Goal: Task Accomplishment & Management: Use online tool/utility

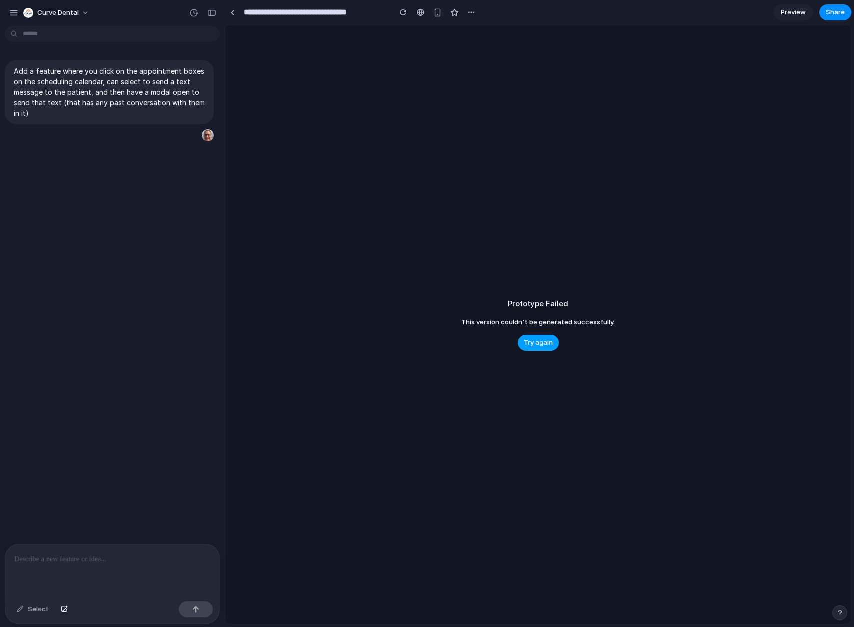
click at [543, 344] on span "Try again" at bounding box center [538, 343] width 29 height 10
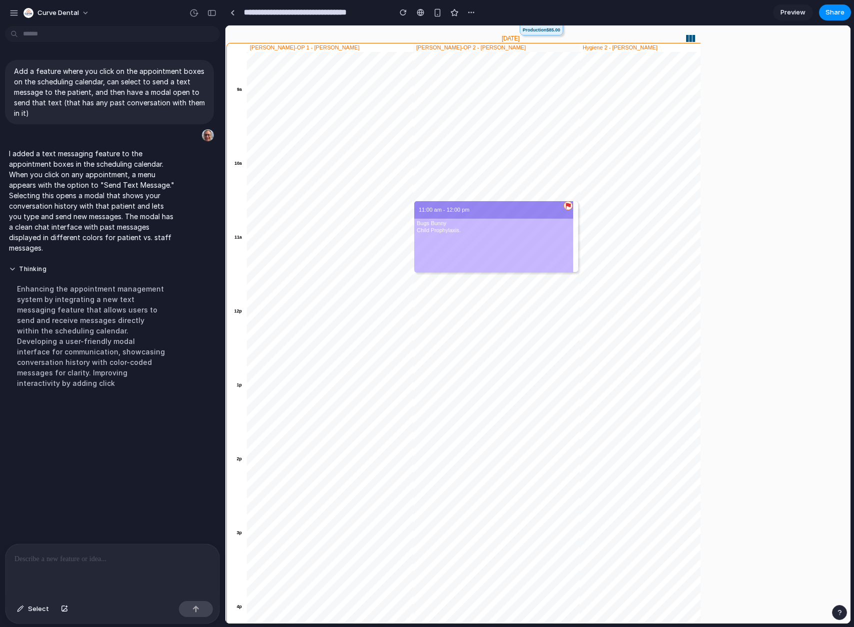
click at [551, 226] on div "Bugs Bunny Child Prophylaxis." at bounding box center [493, 226] width 153 height 14
click at [585, 242] on div "Send Text Message" at bounding box center [602, 237] width 100 height 21
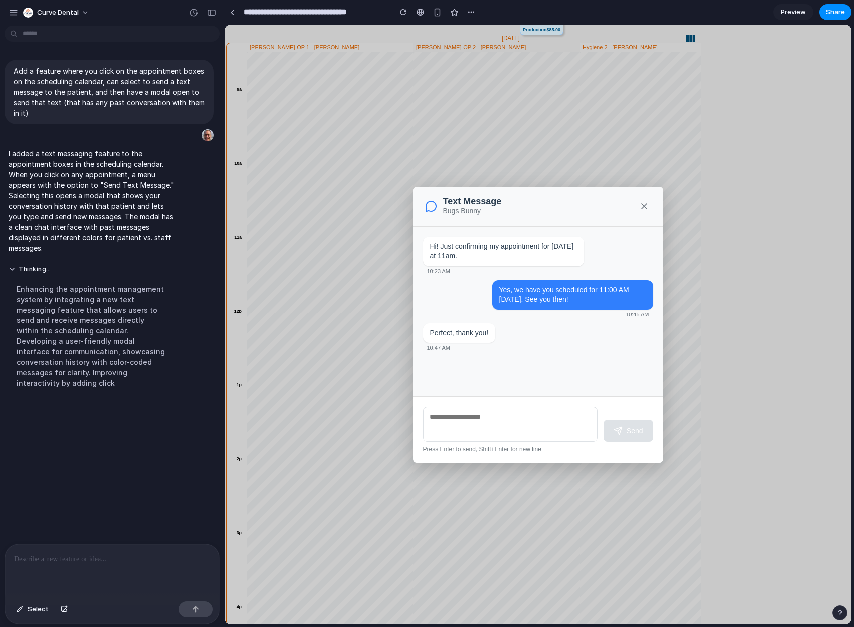
click at [643, 209] on icon "button" at bounding box center [644, 206] width 10 height 10
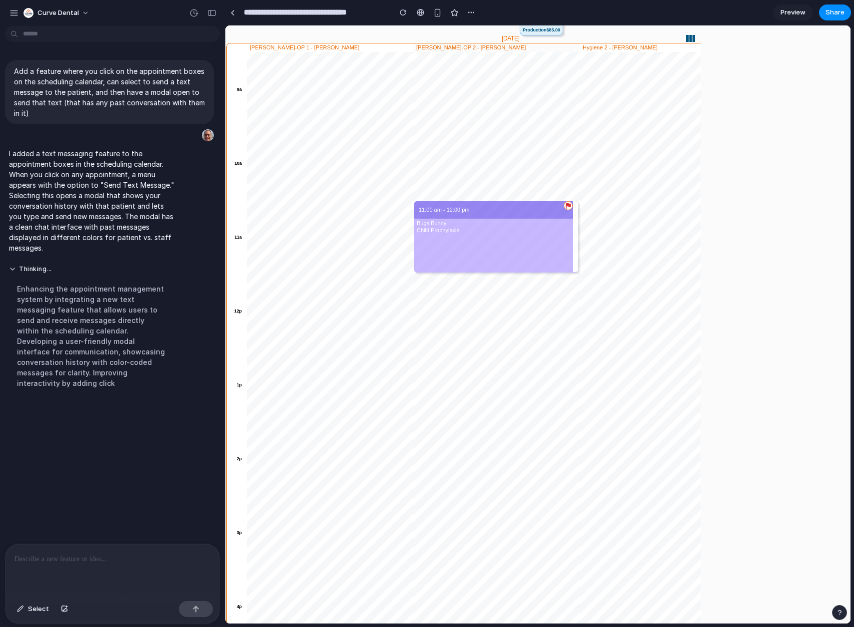
click at [100, 557] on p at bounding box center [112, 560] width 196 height 12
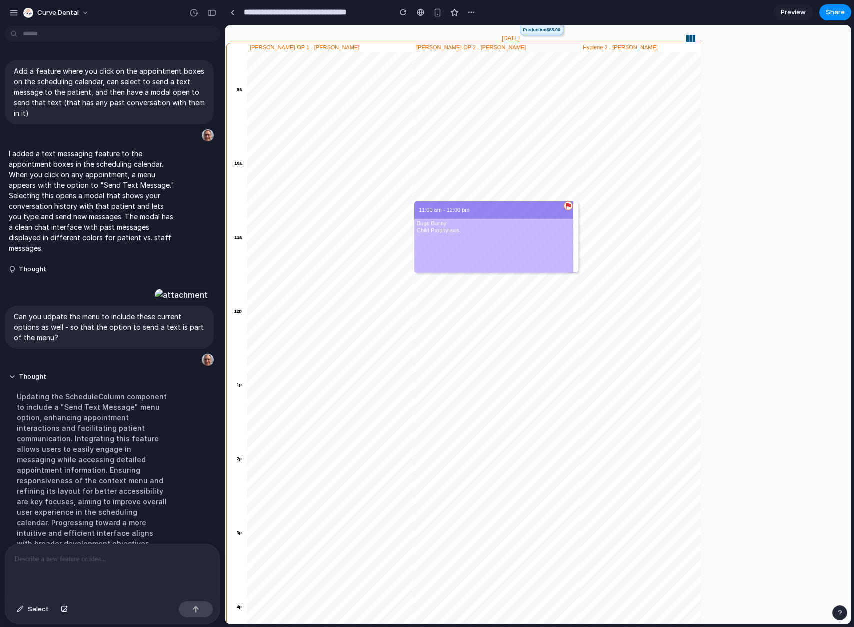
scroll to position [328, 0]
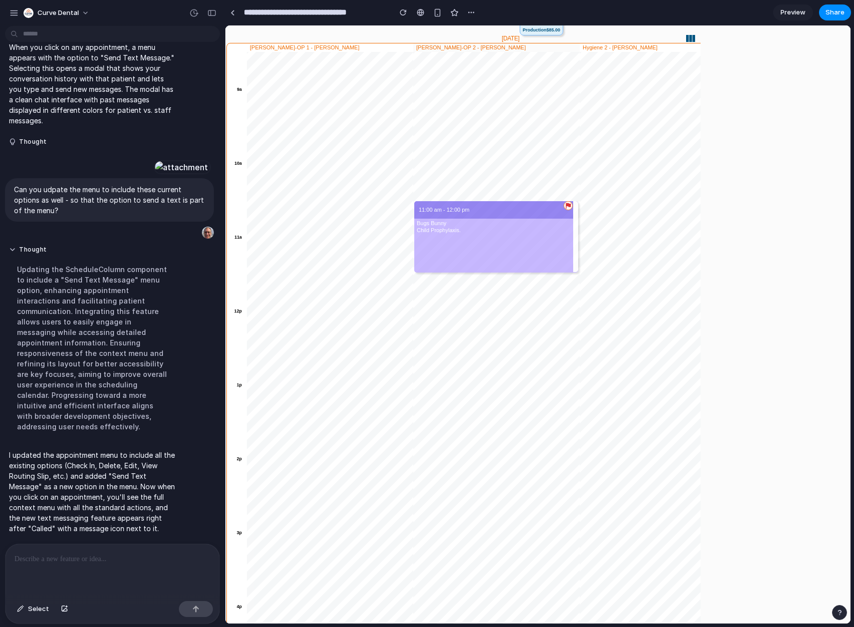
click at [552, 240] on div "11:00 am - 12:00 pm Bugs Bunny Child Prophylaxis." at bounding box center [496, 236] width 164 height 71
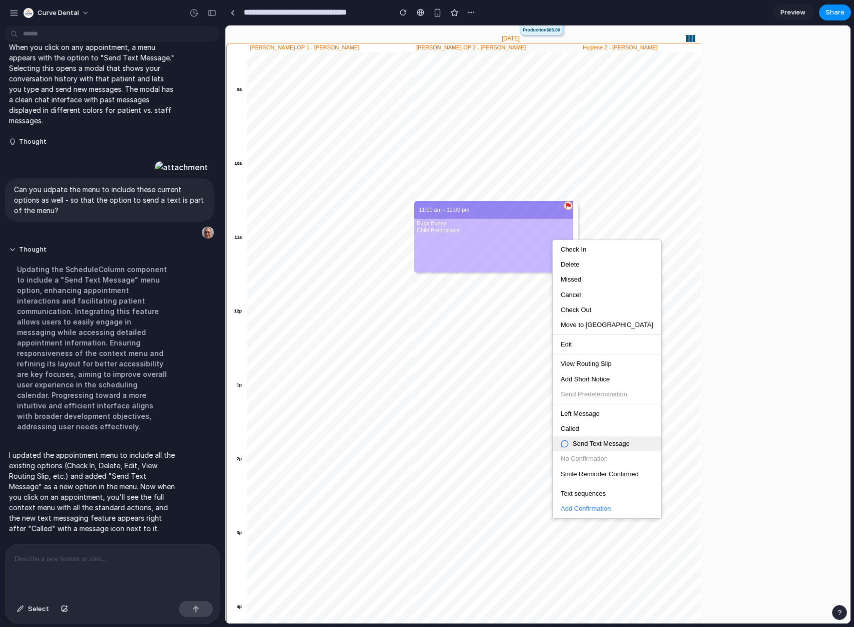
click at [610, 442] on span "Send Text Message" at bounding box center [601, 444] width 57 height 9
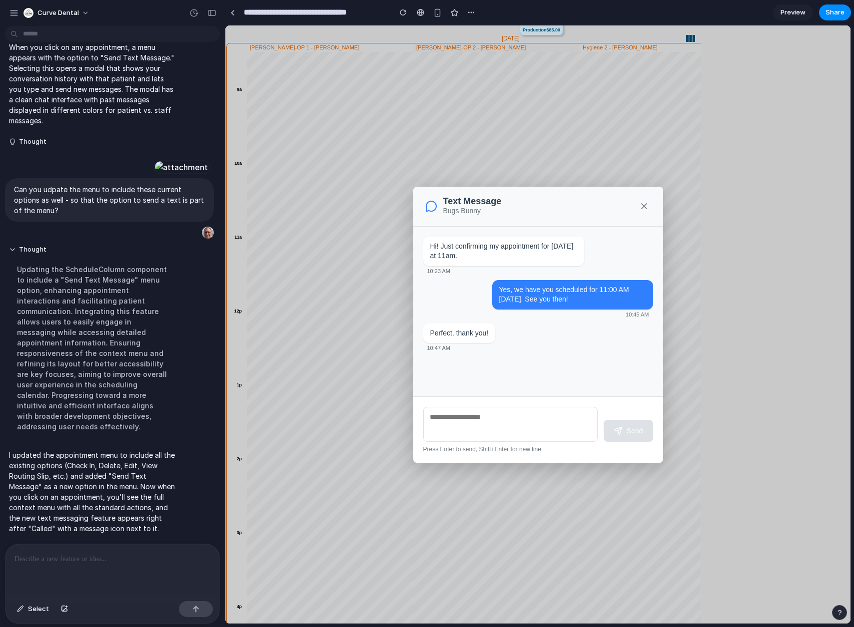
click at [645, 203] on icon "button" at bounding box center [644, 206] width 10 height 10
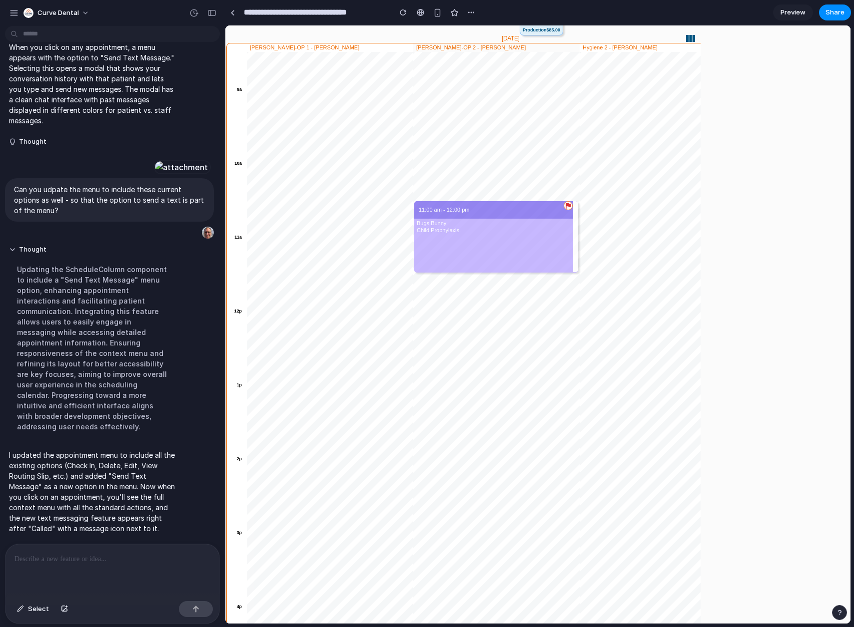
click at [109, 563] on div at bounding box center [112, 571] width 214 height 53
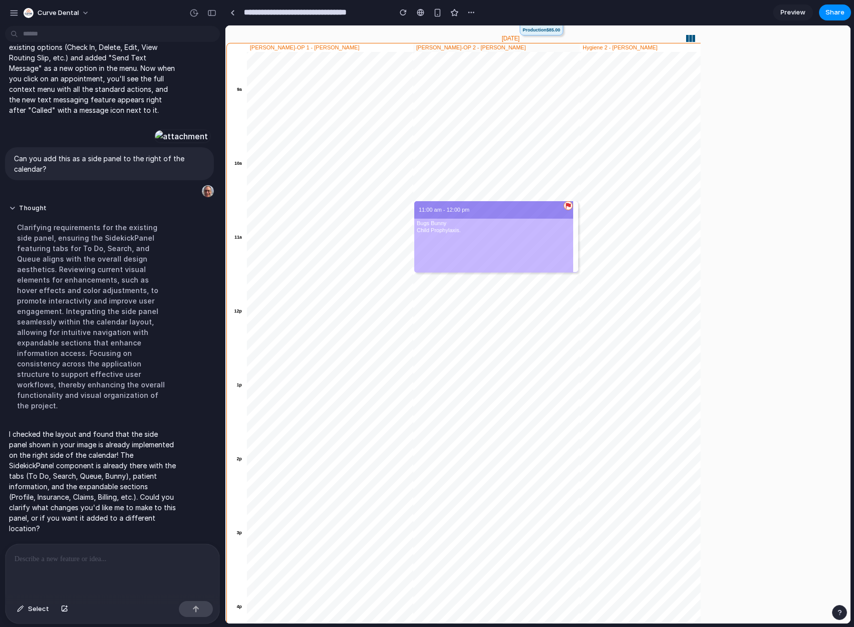
scroll to position [0, 0]
click at [781, 361] on div "Bunny Queue (1) Search To Do arrow_drop_down search Advanced Search info_outlin…" at bounding box center [775, 324] width 150 height 599
click at [79, 598] on div "Select" at bounding box center [112, 611] width 214 height 26
click at [146, 571] on div "**********" at bounding box center [112, 571] width 214 height 53
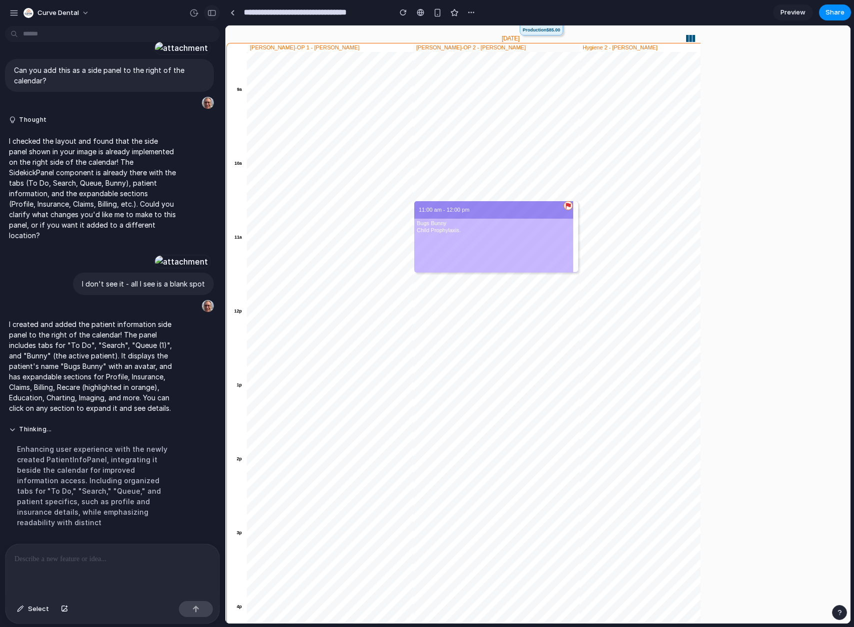
click at [212, 14] on div "button" at bounding box center [211, 12] width 9 height 7
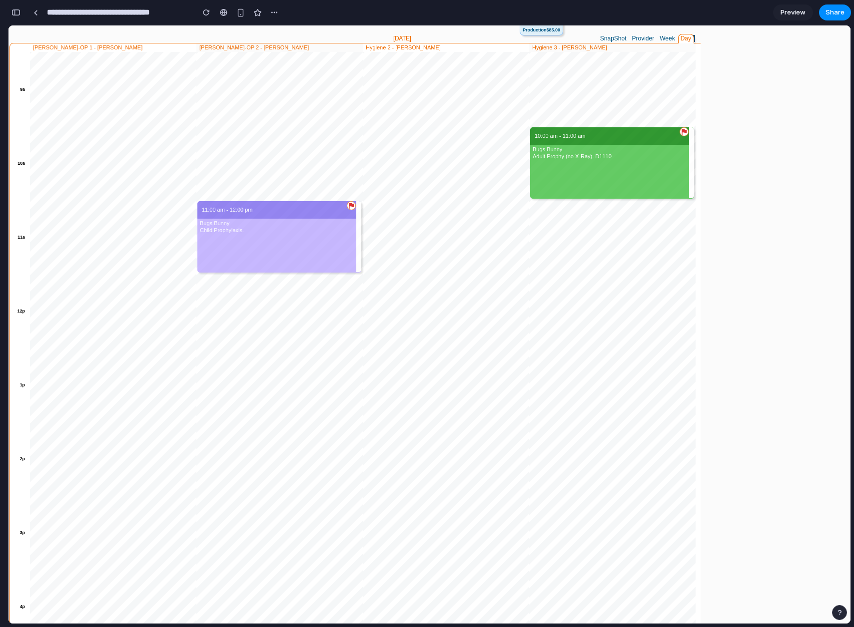
scroll to position [1886, 0]
click at [16, 14] on div "button" at bounding box center [15, 12] width 9 height 7
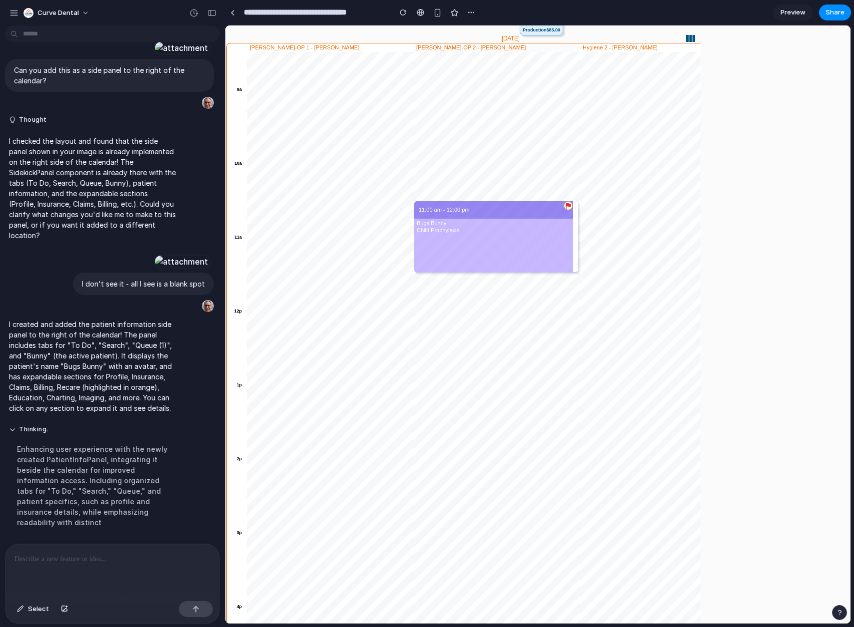
click at [16, 14] on div "button" at bounding box center [13, 12] width 9 height 9
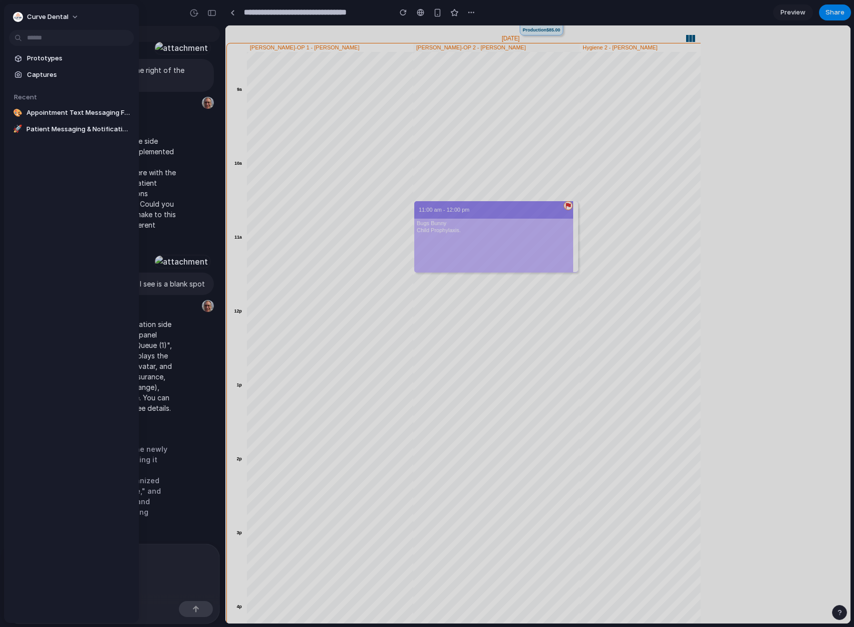
click at [171, 24] on div at bounding box center [427, 313] width 854 height 627
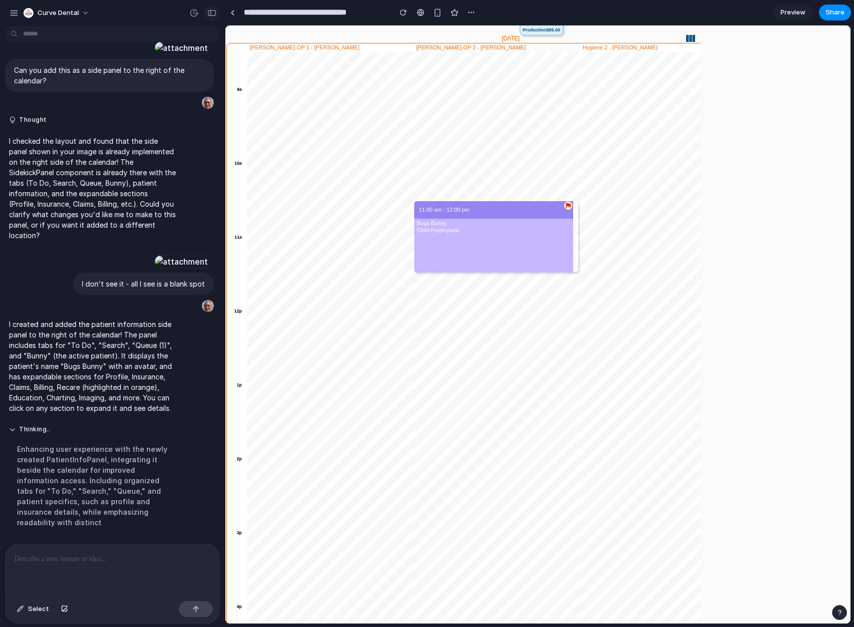
click at [214, 14] on div "button" at bounding box center [211, 12] width 9 height 7
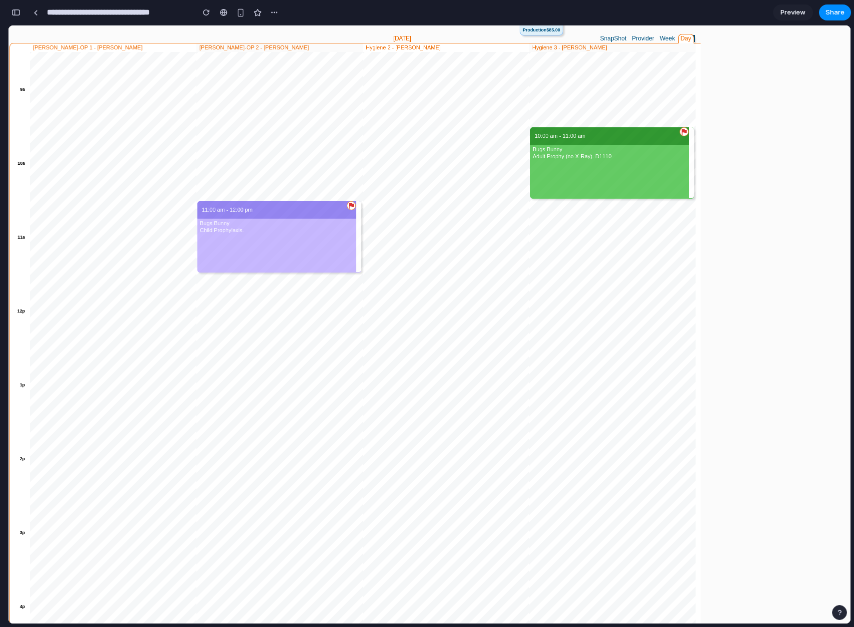
scroll to position [1886, 0]
click at [21, 14] on button "button" at bounding box center [16, 12] width 16 height 16
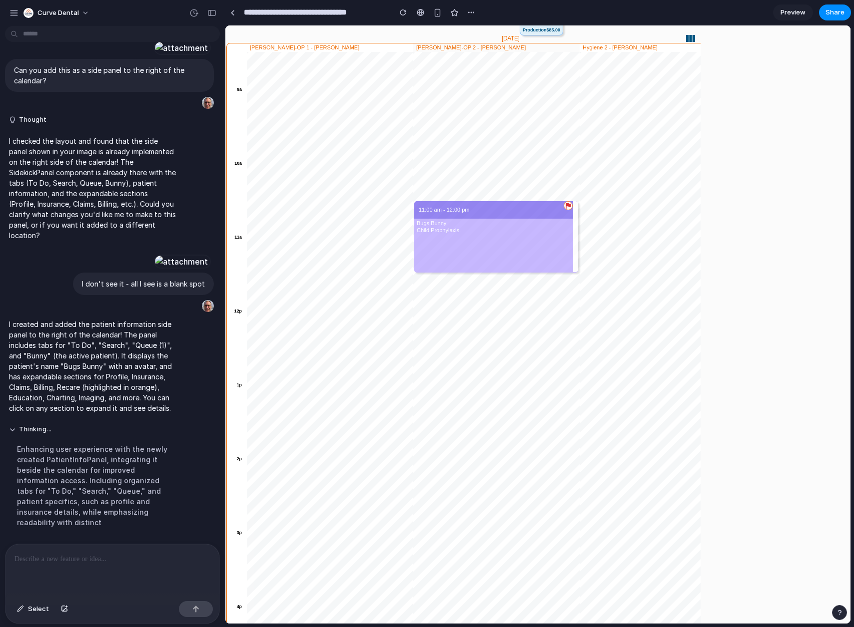
scroll to position [1692, 0]
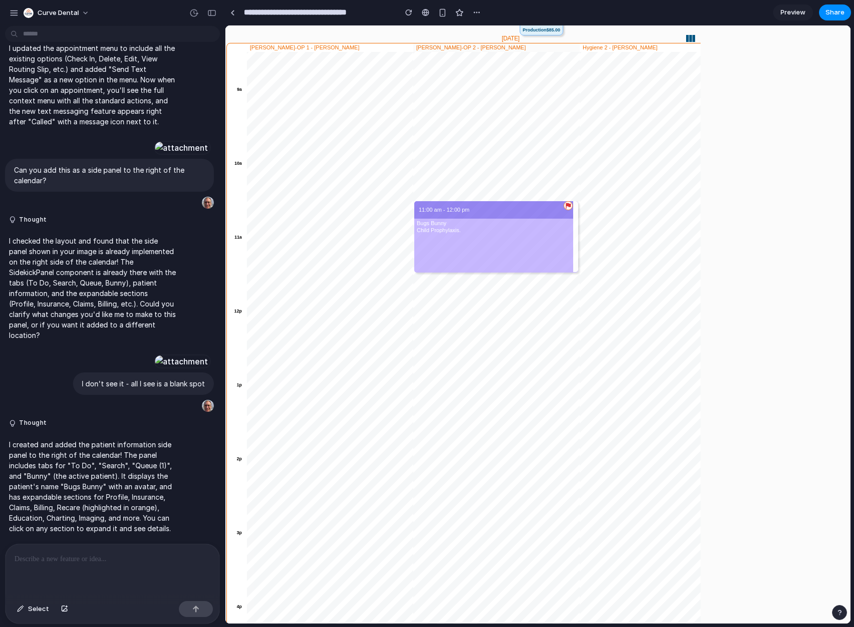
click at [776, 236] on div "To Do Search Queue (1) Bunny ☰ Bugs Bunny 🚩 Profile Insurance Claims Billing Re…" at bounding box center [775, 324] width 150 height 599
click at [114, 566] on div at bounding box center [112, 571] width 214 height 53
click at [209, 11] on div "button" at bounding box center [211, 12] width 9 height 7
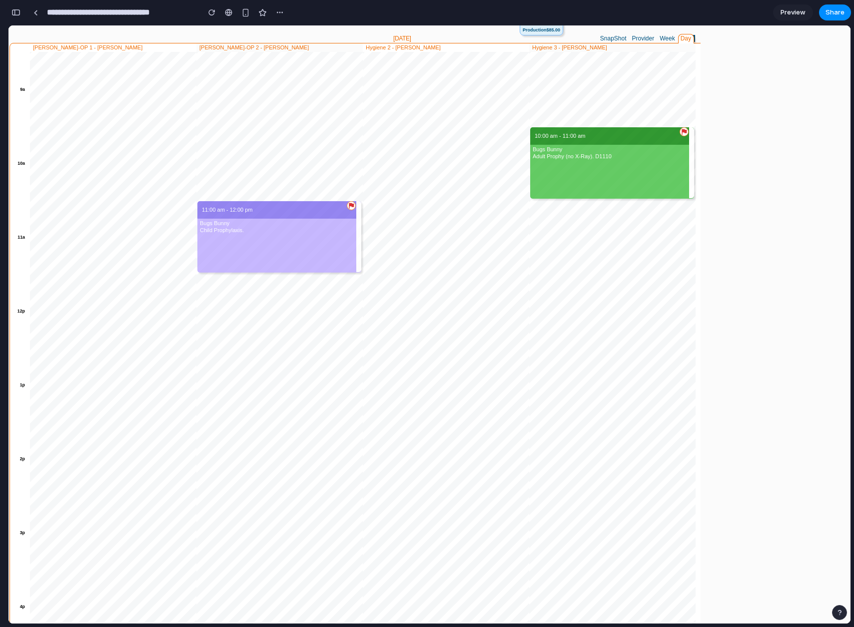
scroll to position [1697, 0]
click at [779, 212] on div "To Do Search Queue (1) Bunny ☰ Bugs Bunny 🚩 Profile Insurance Claims Billing Re…" at bounding box center [775, 324] width 150 height 599
click at [19, 13] on div "button" at bounding box center [15, 12] width 9 height 7
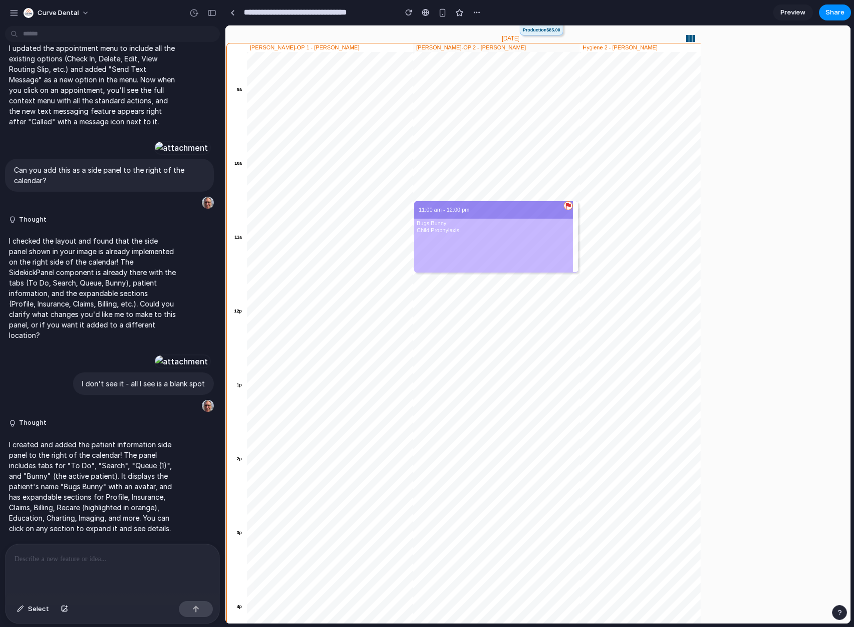
click at [64, 562] on div at bounding box center [112, 571] width 214 height 53
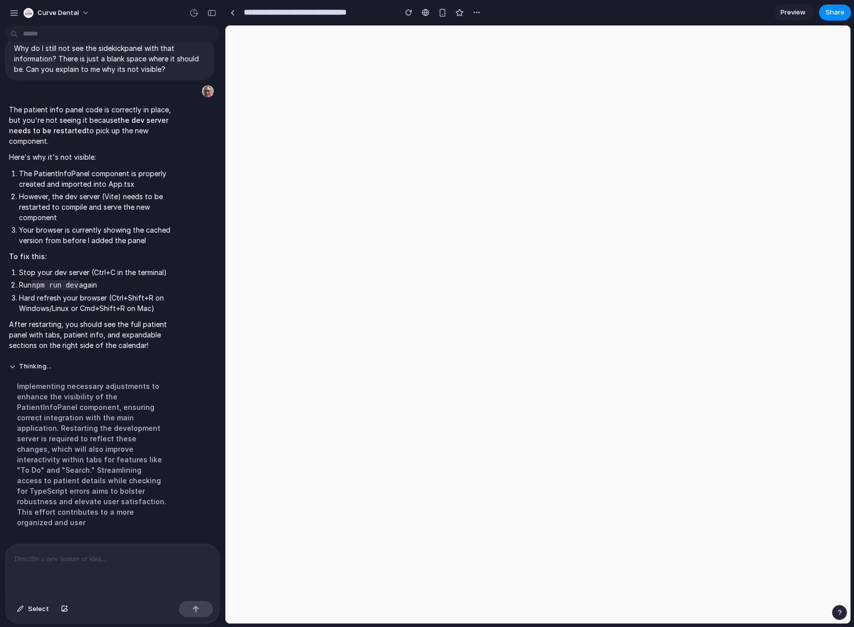
scroll to position [0, 0]
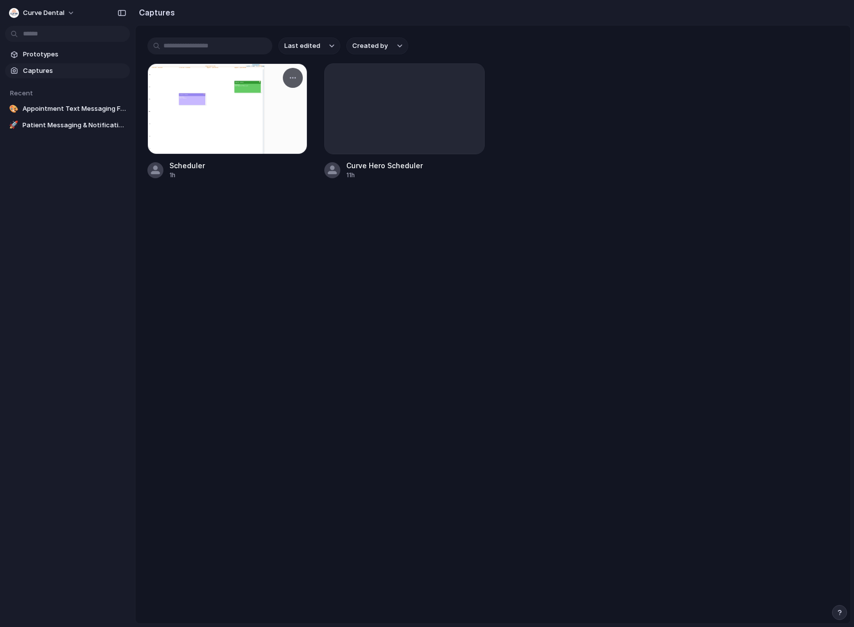
click at [285, 98] on div at bounding box center [227, 108] width 160 height 91
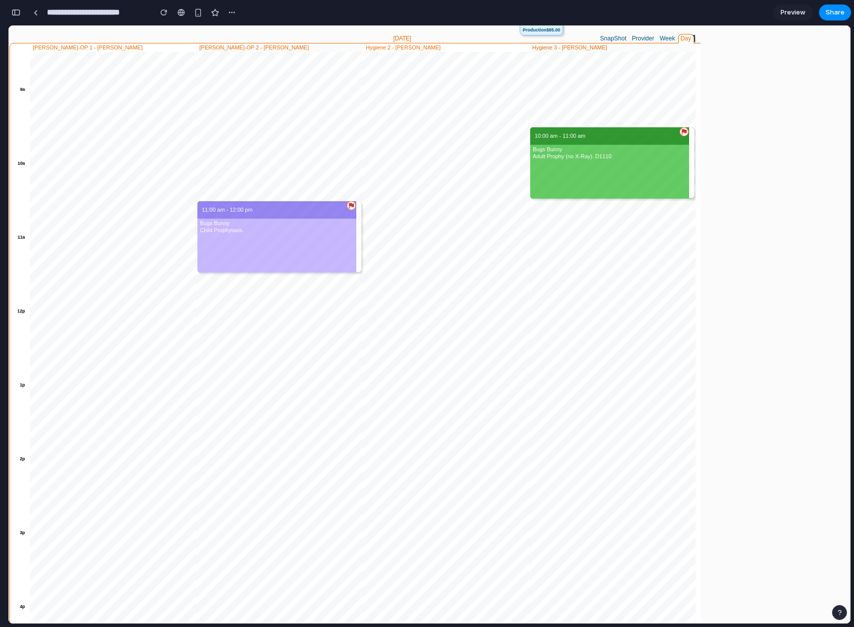
click at [17, 14] on div "button" at bounding box center [15, 12] width 9 height 7
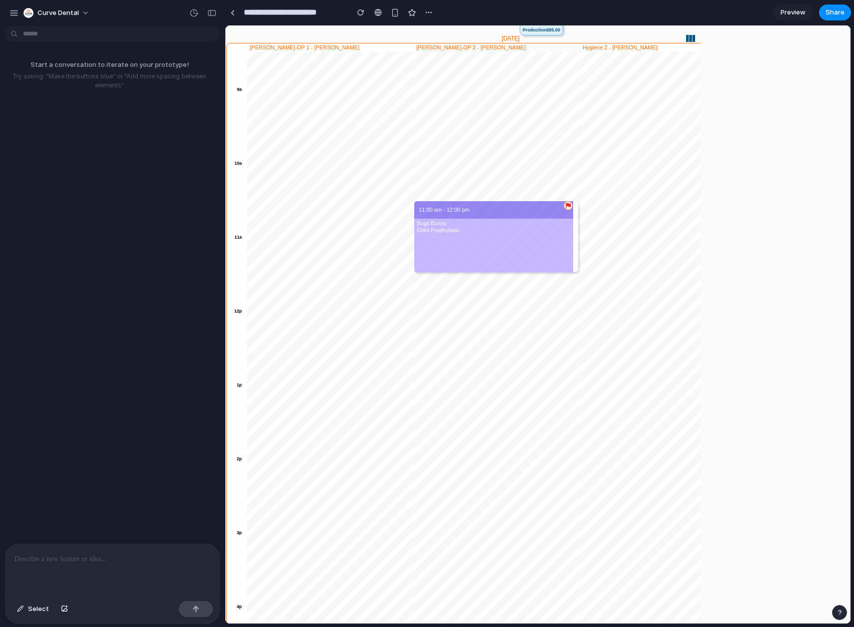
click at [88, 557] on p at bounding box center [112, 560] width 196 height 12
click at [231, 14] on div at bounding box center [232, 12] width 4 height 5
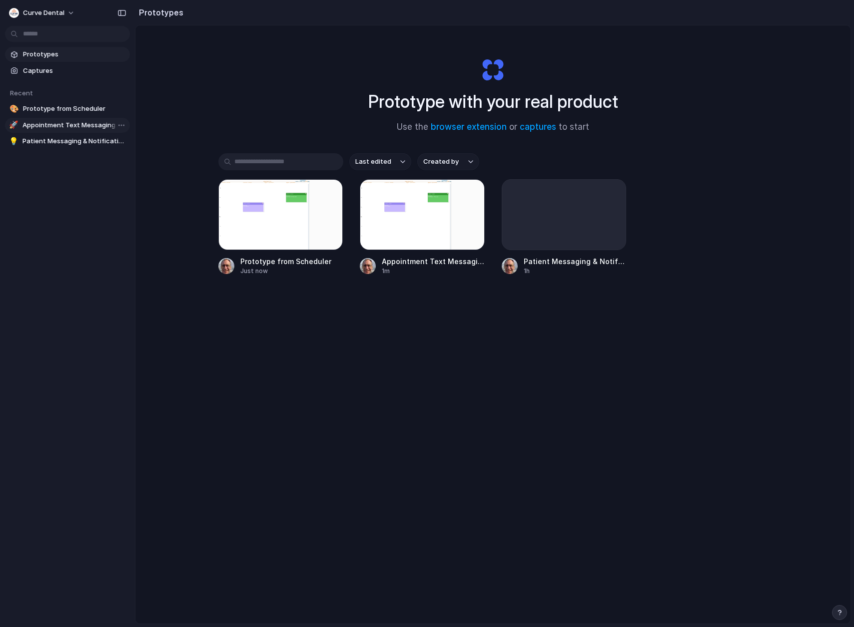
click at [79, 125] on span "Appointment Text Messaging Feature" at bounding box center [73, 125] width 103 height 10
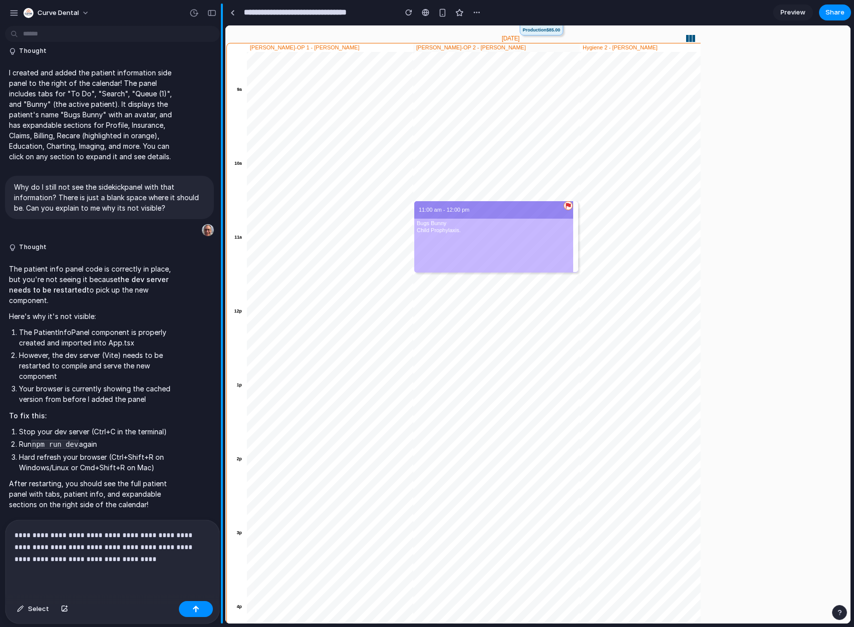
click at [210, 12] on div "button" at bounding box center [211, 12] width 9 height 7
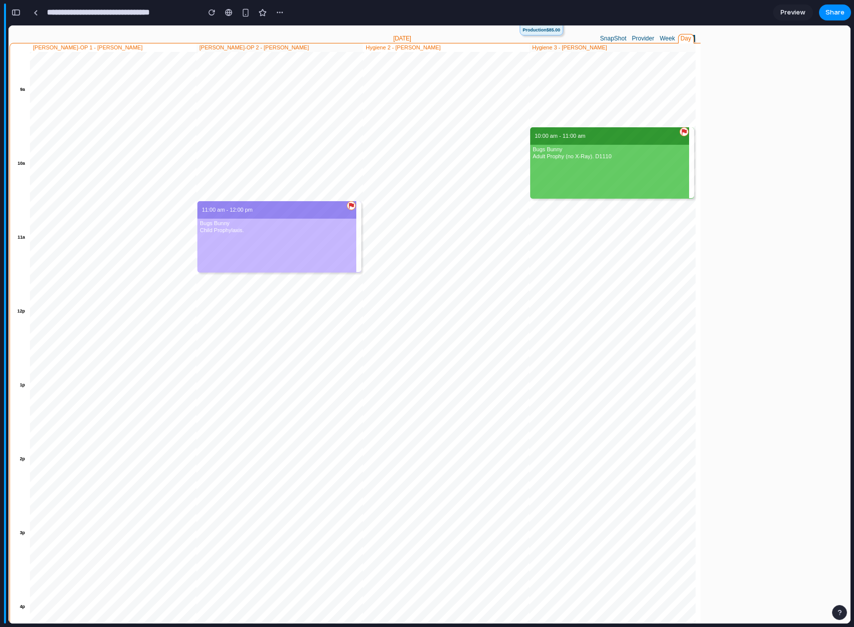
scroll to position [1887, 0]
click at [19, 14] on div "button" at bounding box center [15, 12] width 9 height 7
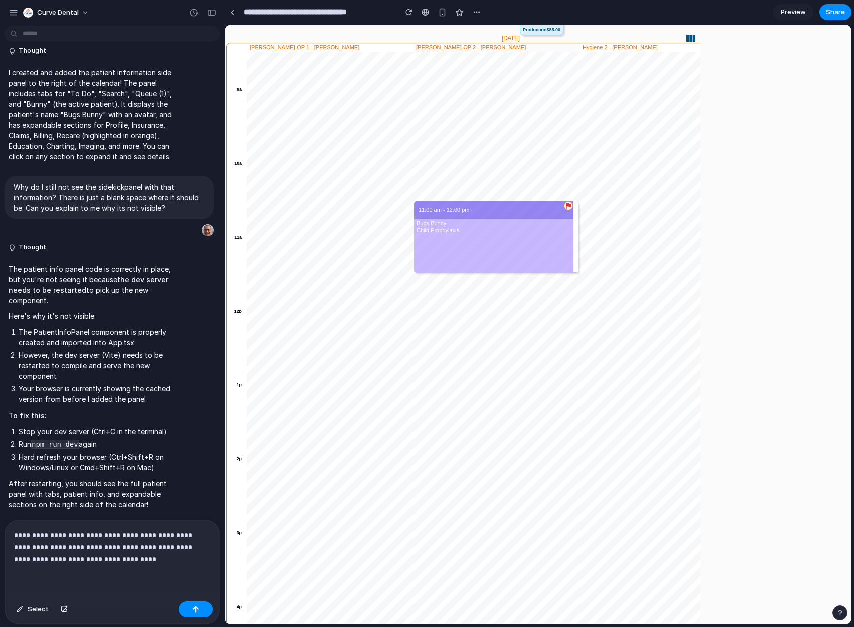
scroll to position [1940, 0]
click at [197, 611] on div "button" at bounding box center [195, 609] width 7 height 7
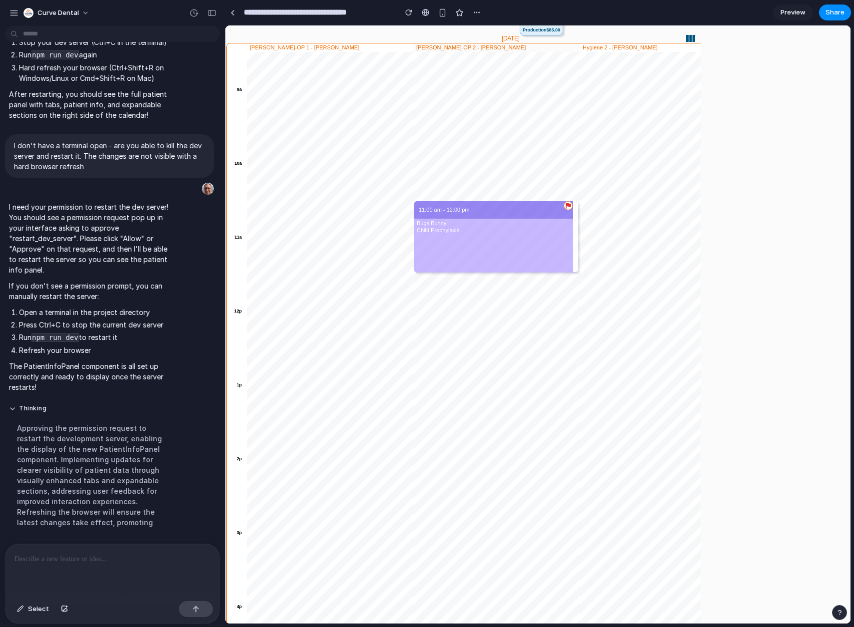
scroll to position [0, 0]
